Goal: Transaction & Acquisition: Download file/media

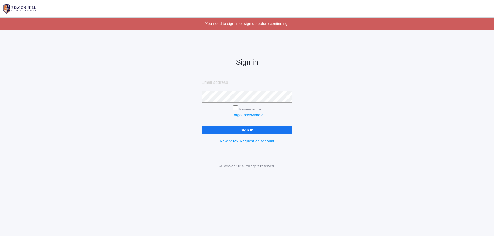
click at [220, 82] on input "email" at bounding box center [247, 83] width 91 height 12
type input "[EMAIL_ADDRESS][DOMAIN_NAME]"
click at [236, 107] on input "Remember me" at bounding box center [235, 107] width 5 height 5
checkbox input "true"
click at [259, 133] on input "Sign in" at bounding box center [247, 130] width 91 height 9
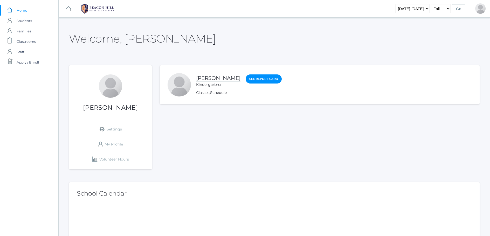
click at [203, 79] on link "[PERSON_NAME]" at bounding box center [218, 78] width 44 height 6
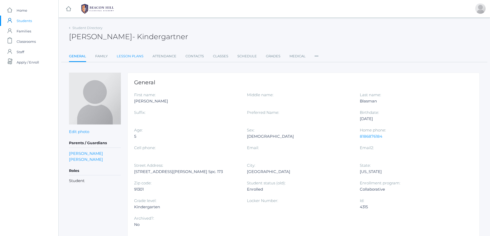
click at [133, 53] on link "Lesson Plans" at bounding box center [130, 56] width 27 height 10
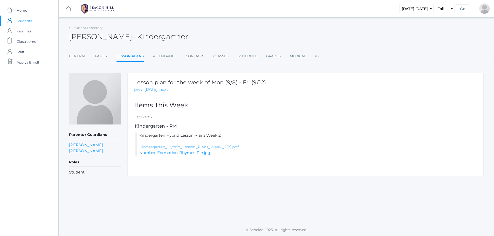
click at [208, 147] on link "Kindergarten_Hybrid_Lesson_Plans_Week_2(2).pdf" at bounding box center [188, 146] width 99 height 5
click at [178, 156] on li "Kindergarten Hybrid Lesson Plans Week 2 Kindergarten_Hybrid_Lesson_Plans_Week_2…" at bounding box center [305, 144] width 341 height 23
click at [178, 154] on link "Number-Formation-Rhymes-Pin.jpg" at bounding box center [174, 152] width 71 height 5
